Goal: Entertainment & Leisure: Consume media (video, audio)

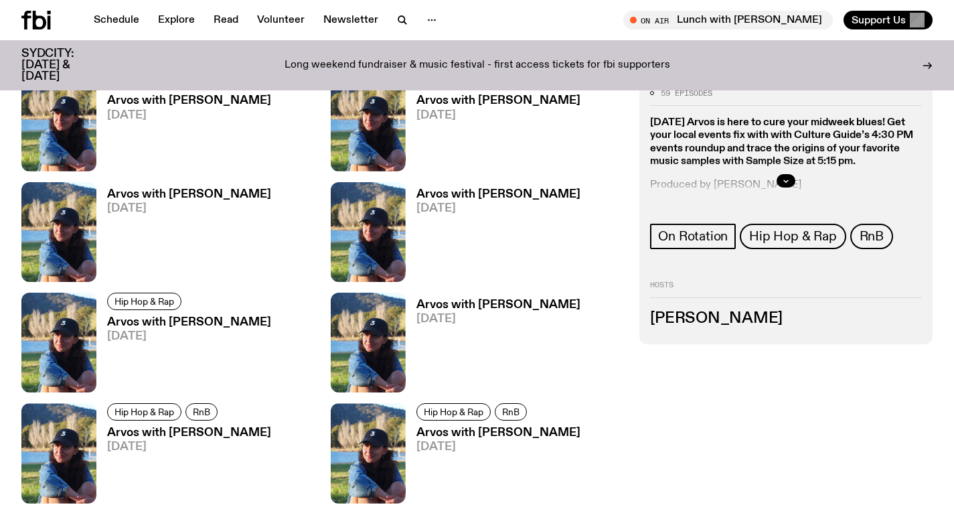
scroll to position [934, 0]
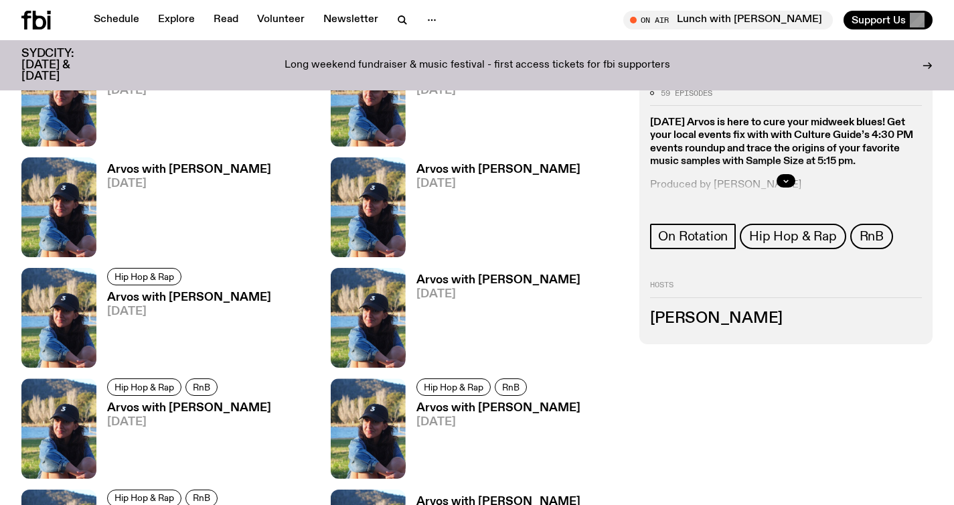
click at [441, 195] on link "Arvos with [PERSON_NAME] [DATE]" at bounding box center [493, 210] width 175 height 93
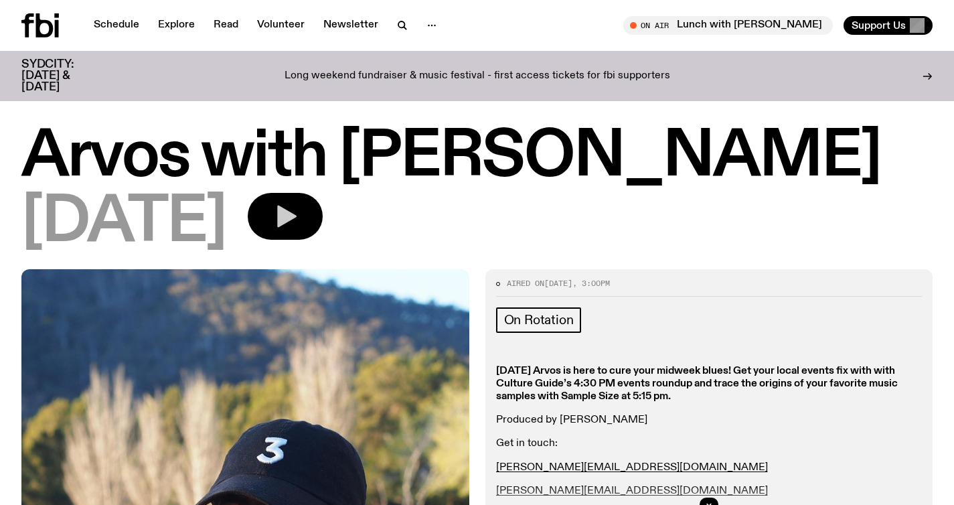
click at [299, 227] on icon "button" at bounding box center [285, 216] width 27 height 27
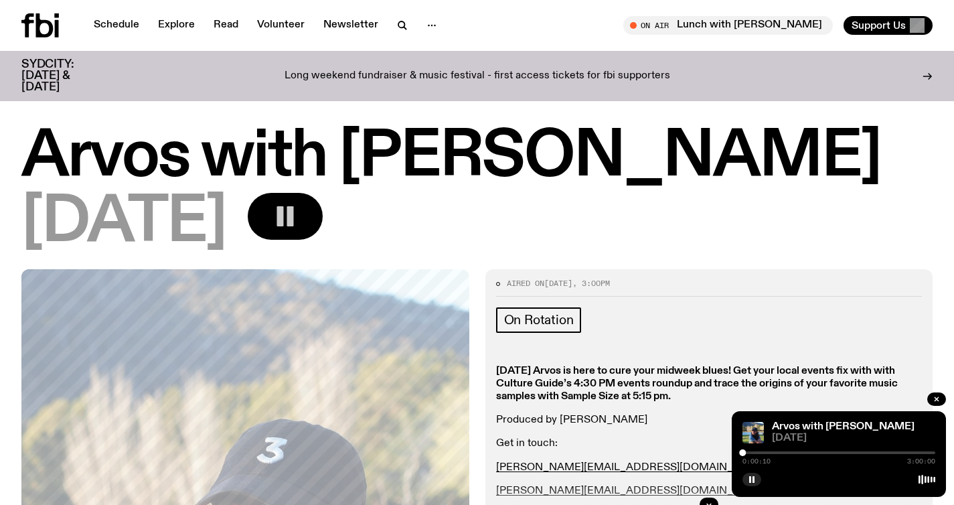
click at [746, 455] on div "0:00:10 3:00:00" at bounding box center [838, 457] width 193 height 16
click at [749, 455] on div "0:00:11 3:00:00" at bounding box center [838, 457] width 193 height 16
click at [752, 455] on div "0:00:12 3:00:00" at bounding box center [838, 457] width 193 height 16
drag, startPoint x: 746, startPoint y: 454, endPoint x: 753, endPoint y: 454, distance: 7.4
click at [752, 454] on div "0:00:13 3:00:00" at bounding box center [838, 457] width 193 height 16
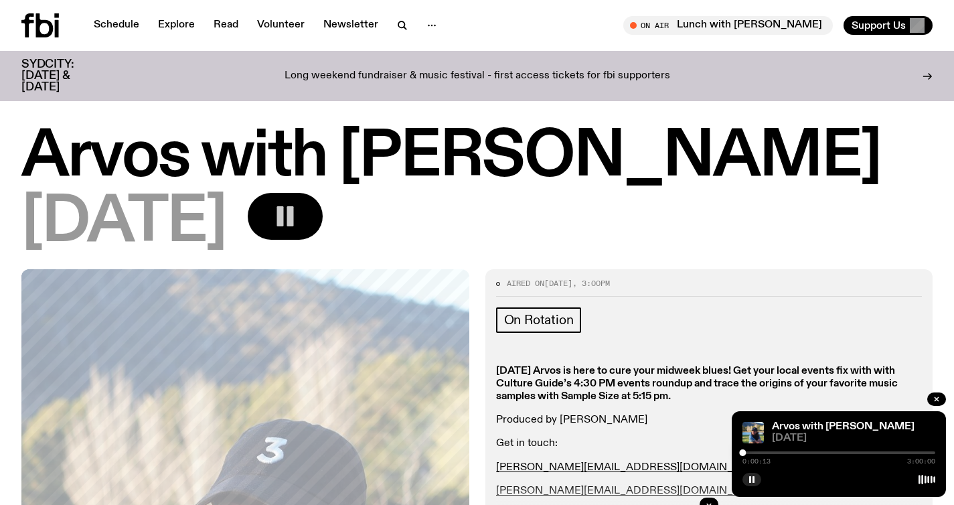
click at [759, 454] on div "0:00:13 3:00:00" at bounding box center [838, 457] width 193 height 16
drag, startPoint x: 744, startPoint y: 454, endPoint x: 755, endPoint y: 453, distance: 10.7
click at [755, 453] on div at bounding box center [755, 452] width 7 height 7
click at [750, 453] on div at bounding box center [749, 452] width 7 height 7
click at [746, 453] on div at bounding box center [746, 452] width 7 height 7
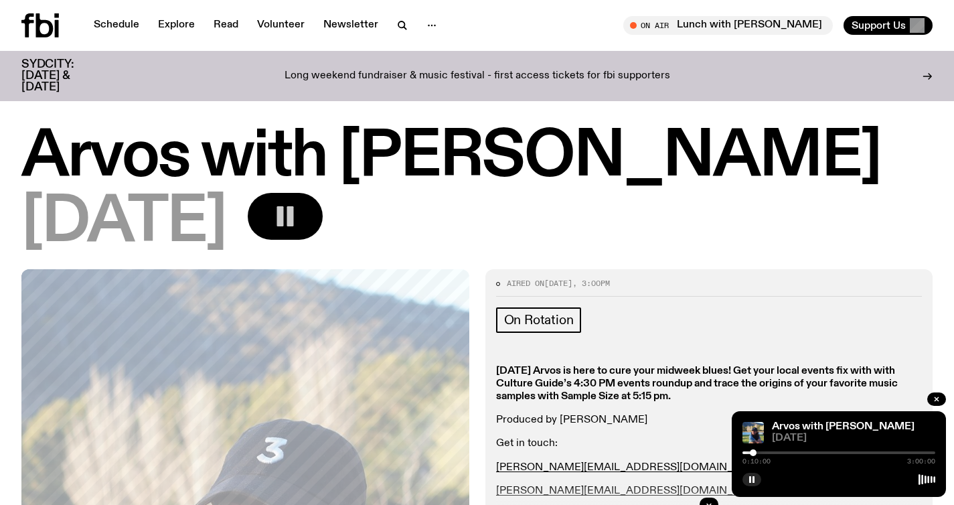
click at [753, 453] on div at bounding box center [753, 452] width 7 height 7
click at [756, 453] on div at bounding box center [756, 452] width 7 height 7
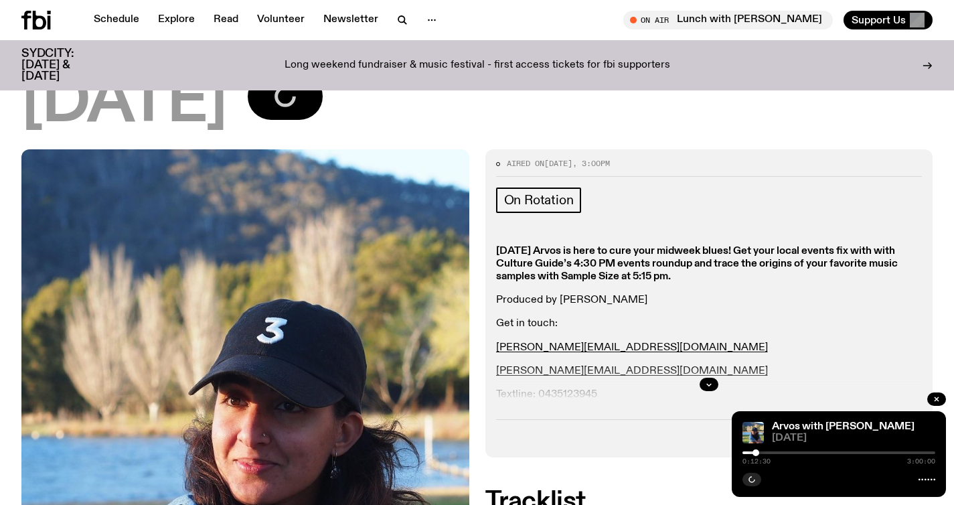
scroll to position [112, 0]
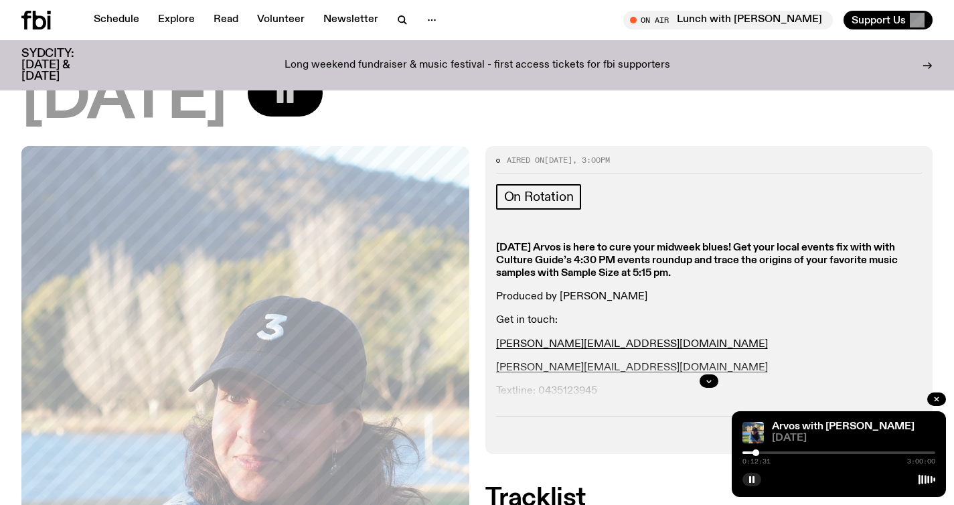
drag, startPoint x: 759, startPoint y: 451, endPoint x: 771, endPoint y: 452, distance: 11.5
click at [771, 452] on div at bounding box center [838, 452] width 193 height 3
click at [777, 455] on div at bounding box center [776, 452] width 7 height 7
drag, startPoint x: 777, startPoint y: 455, endPoint x: 784, endPoint y: 455, distance: 7.4
click at [784, 455] on div at bounding box center [782, 452] width 7 height 7
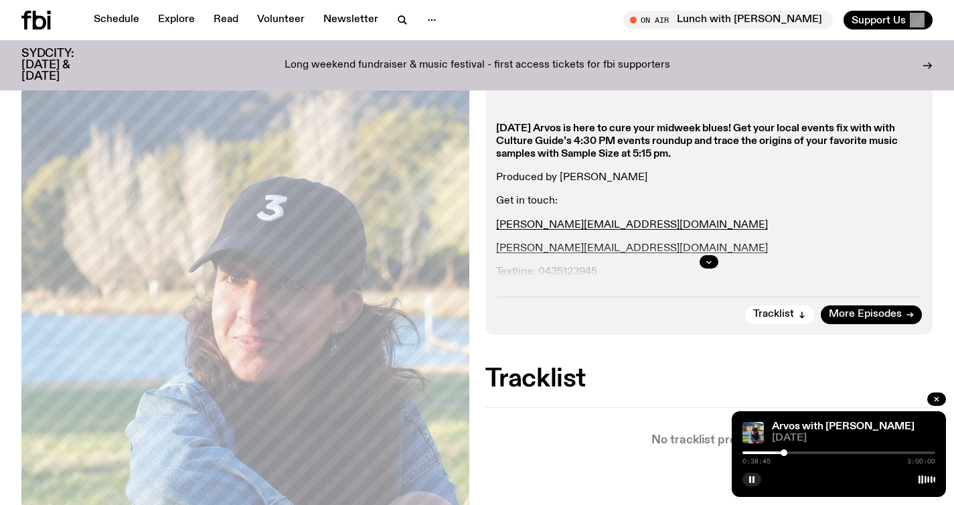
scroll to position [232, 0]
click at [789, 451] on div "0:38:47 3:00:00" at bounding box center [838, 457] width 193 height 16
drag, startPoint x: 787, startPoint y: 453, endPoint x: 796, endPoint y: 454, distance: 9.4
click at [796, 454] on div at bounding box center [795, 452] width 7 height 7
click at [801, 454] on div at bounding box center [797, 452] width 7 height 7
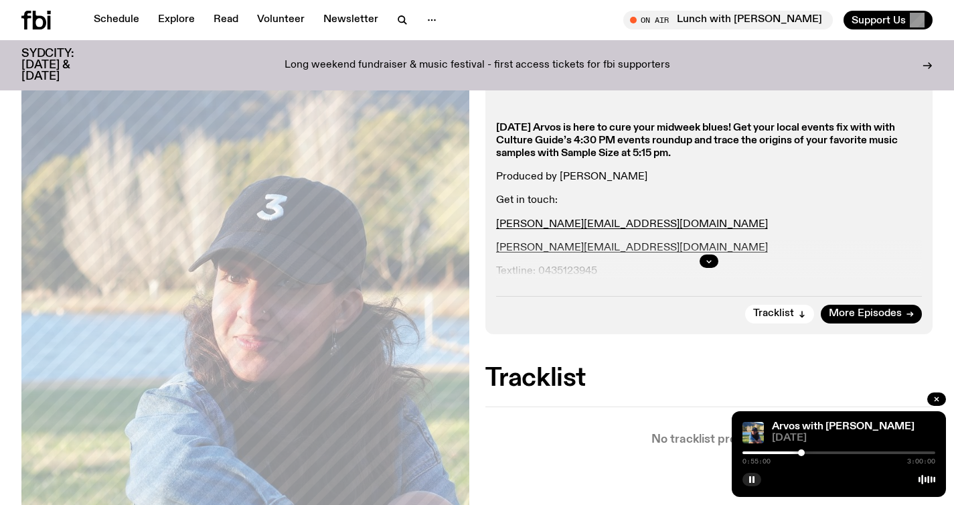
drag, startPoint x: 801, startPoint y: 454, endPoint x: 817, endPoint y: 454, distance: 15.4
click at [805, 454] on div at bounding box center [801, 452] width 7 height 7
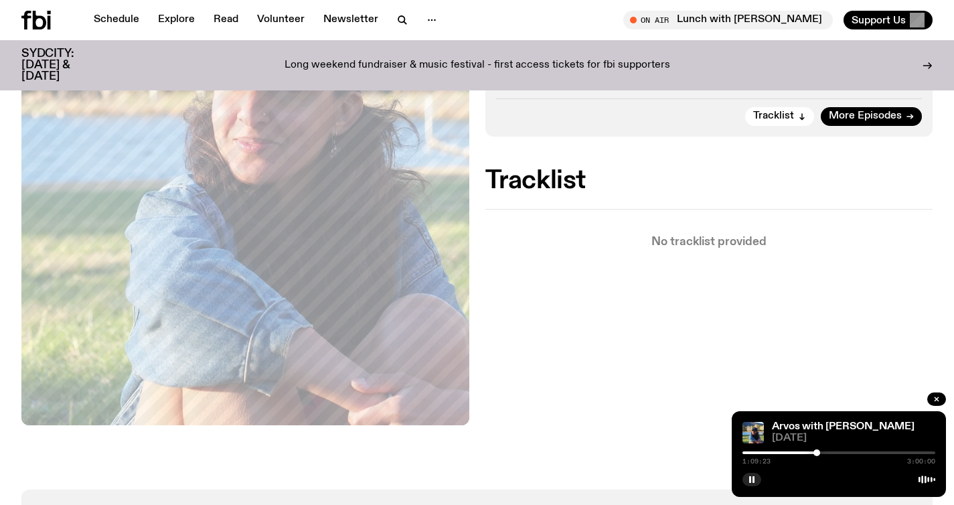
scroll to position [435, 0]
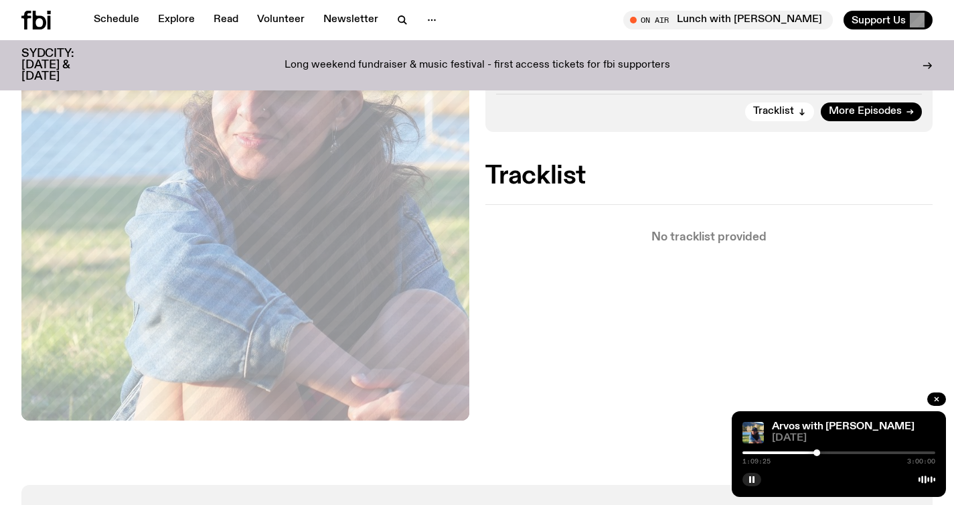
click at [817, 454] on div at bounding box center [816, 452] width 7 height 7
click at [815, 453] on div at bounding box center [814, 452] width 7 height 7
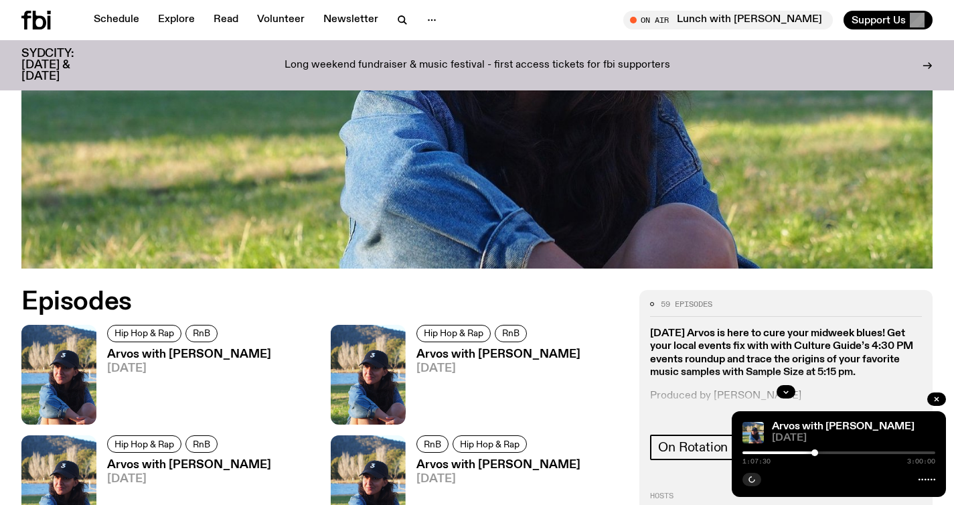
scroll to position [934, 0]
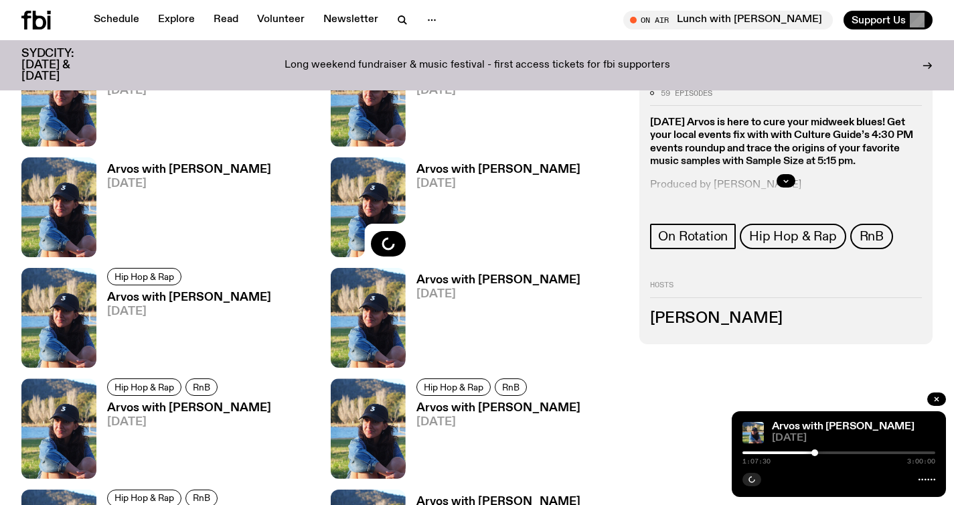
click at [134, 172] on h3 "Arvos with [PERSON_NAME]" at bounding box center [189, 169] width 164 height 11
